Goal: Information Seeking & Learning: Learn about a topic

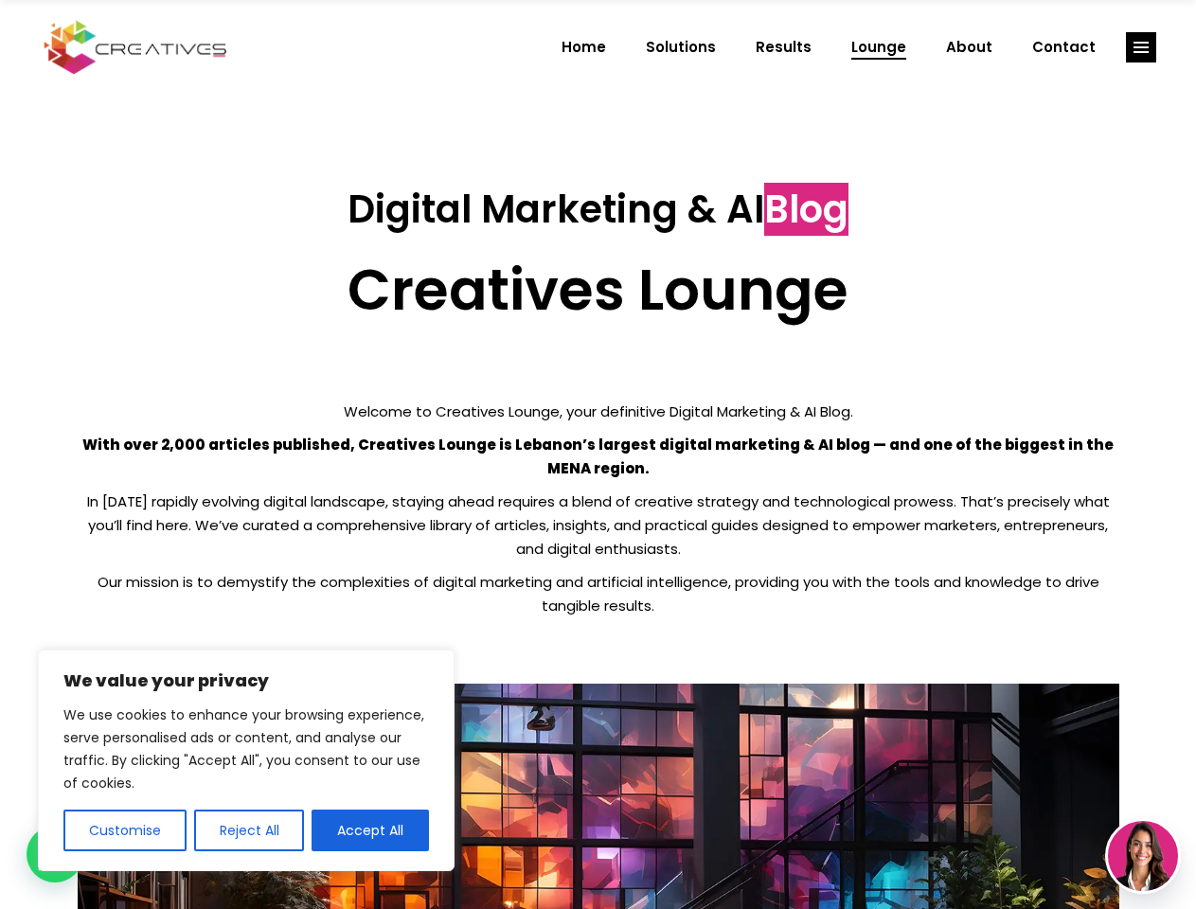
click at [598, 455] on p "With over 2,000 articles published, Creatives Lounge is Lebanon’s largest digit…" at bounding box center [599, 456] width 1042 height 47
click at [124, 831] on button "Customise" at bounding box center [124, 831] width 123 height 42
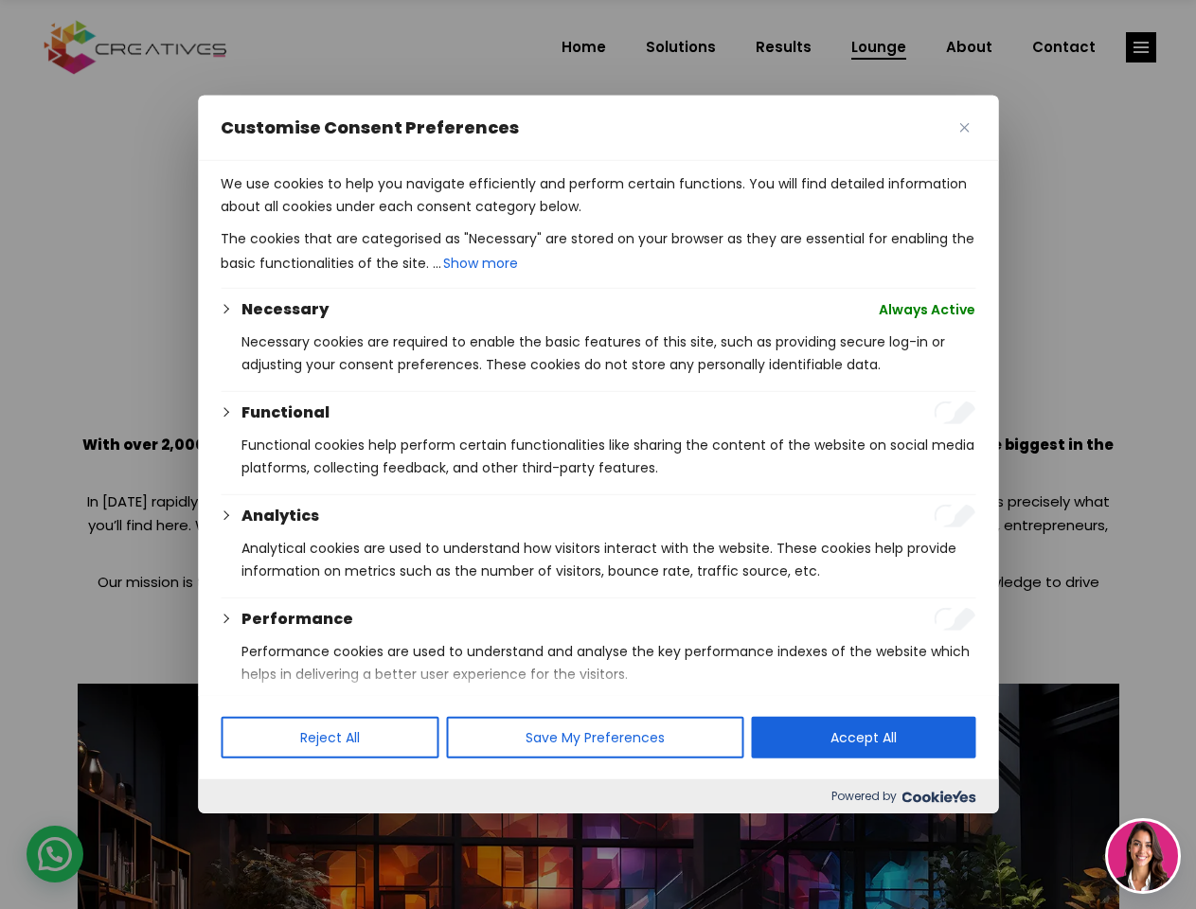
click at [248, 831] on div at bounding box center [598, 454] width 1196 height 909
click at [370, 218] on p "We use cookies to help you navigate efficiently and perform certain functions. …" at bounding box center [598, 194] width 755 height 45
click at [1141, 47] on div at bounding box center [598, 454] width 1196 height 909
click at [1143, 856] on img at bounding box center [1143, 856] width 70 height 70
